Goal: Information Seeking & Learning: Learn about a topic

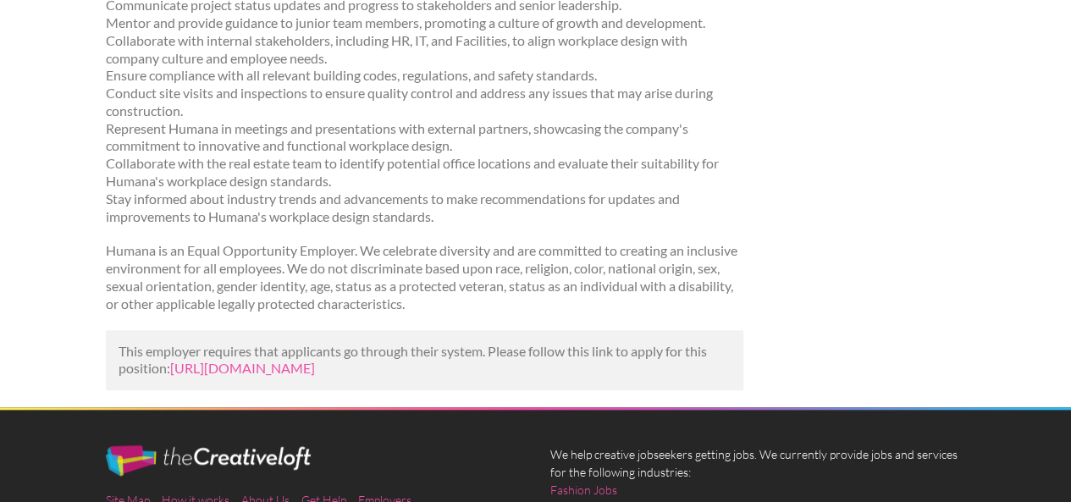
scroll to position [762, 0]
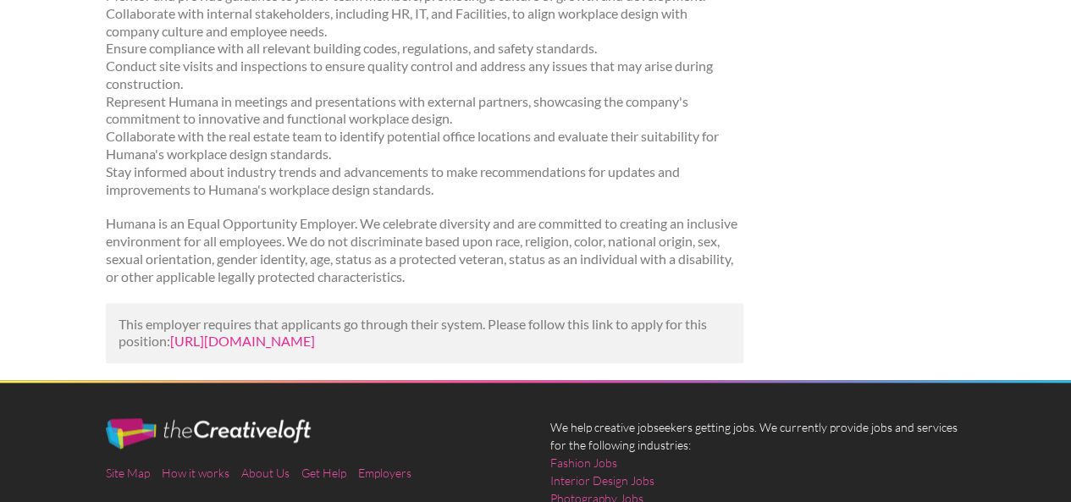
click at [315, 345] on link "https://www.jobzmall.com/humana/job/architectural-and-workplace-design-lead?utm…" at bounding box center [242, 341] width 145 height 16
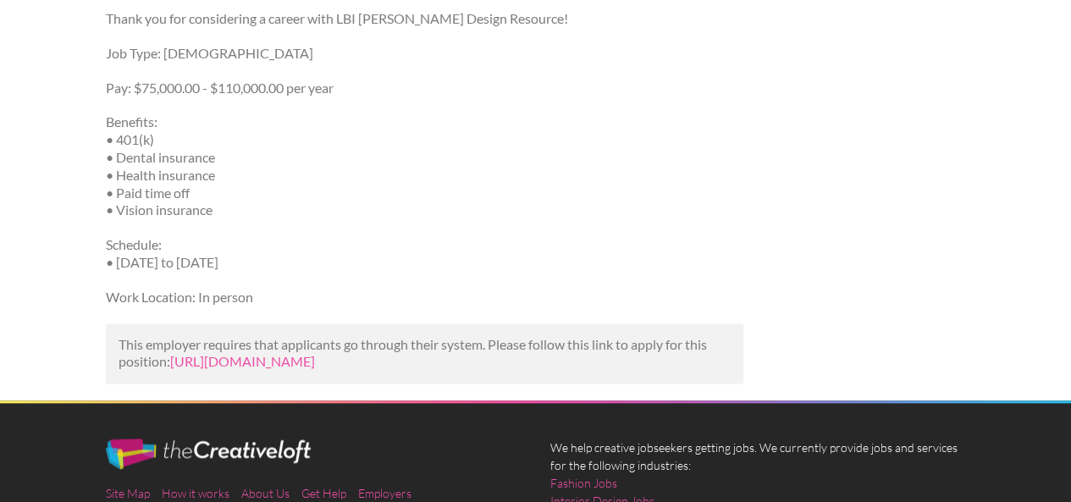
scroll to position [931, 0]
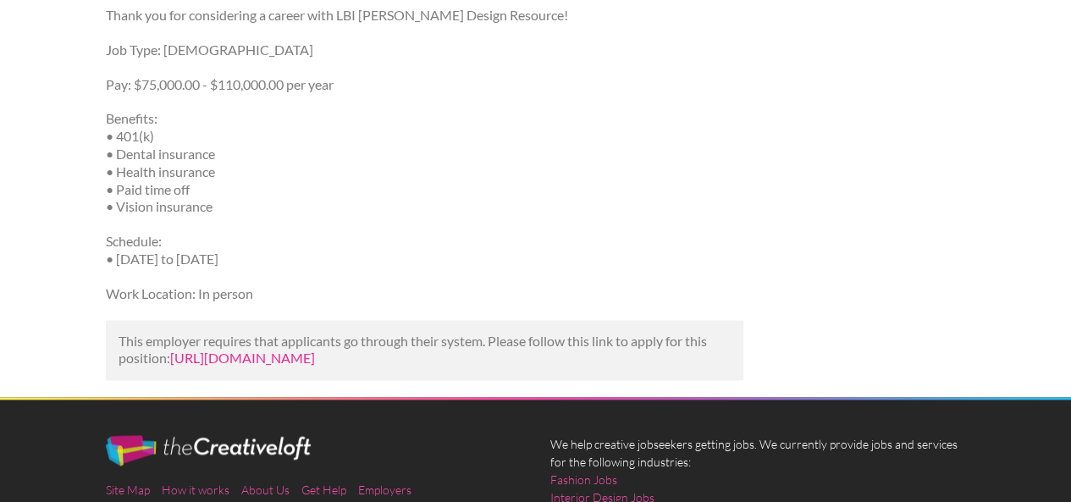
click at [284, 358] on link "[URL][DOMAIN_NAME]" at bounding box center [242, 358] width 145 height 16
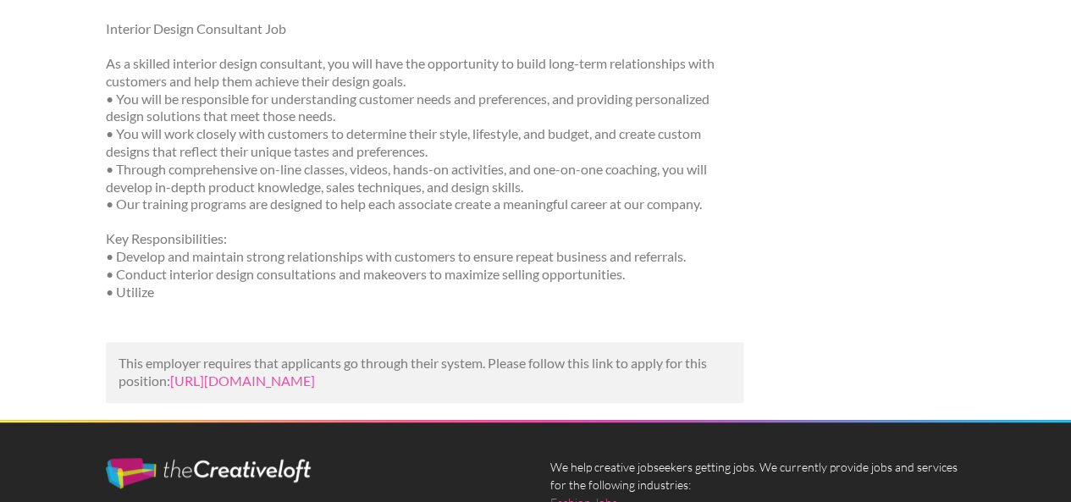
scroll to position [499, 0]
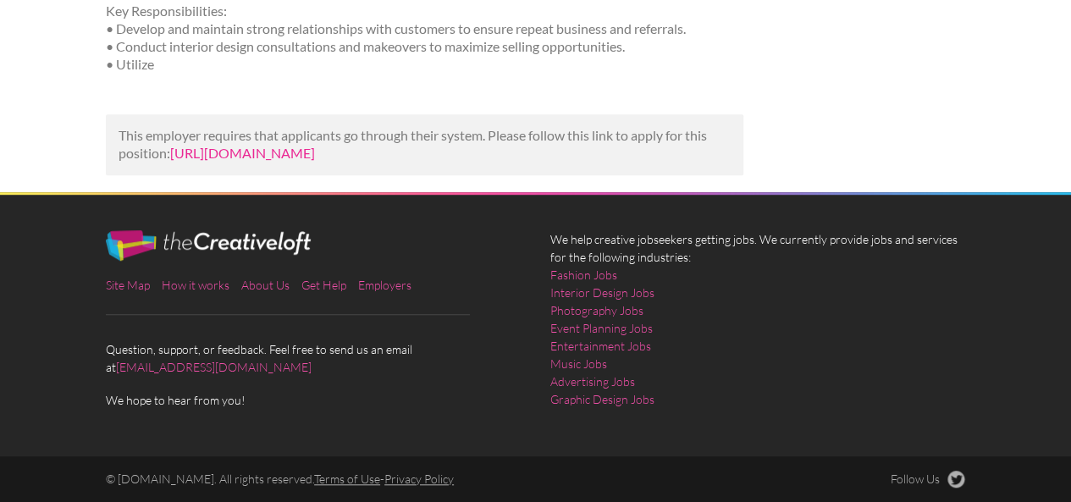
click at [315, 145] on link "https://us.trabajo.org/job-3035-3dc0002c85f3dfceb865ab95f42867ce?utm_campaign=g…" at bounding box center [242, 153] width 145 height 16
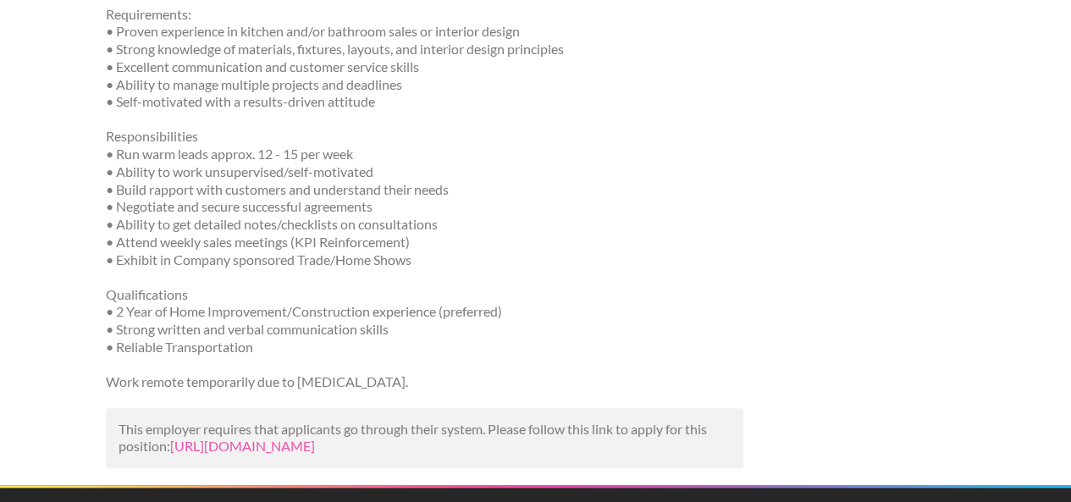
scroll to position [931, 0]
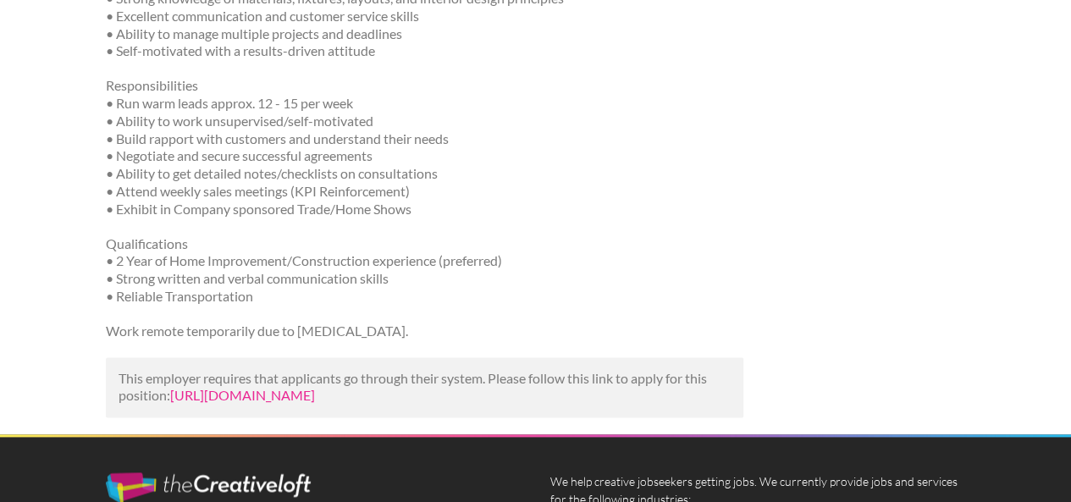
click at [315, 400] on link "[URL][DOMAIN_NAME]" at bounding box center [242, 395] width 145 height 16
